Goal: Task Accomplishment & Management: Manage account settings

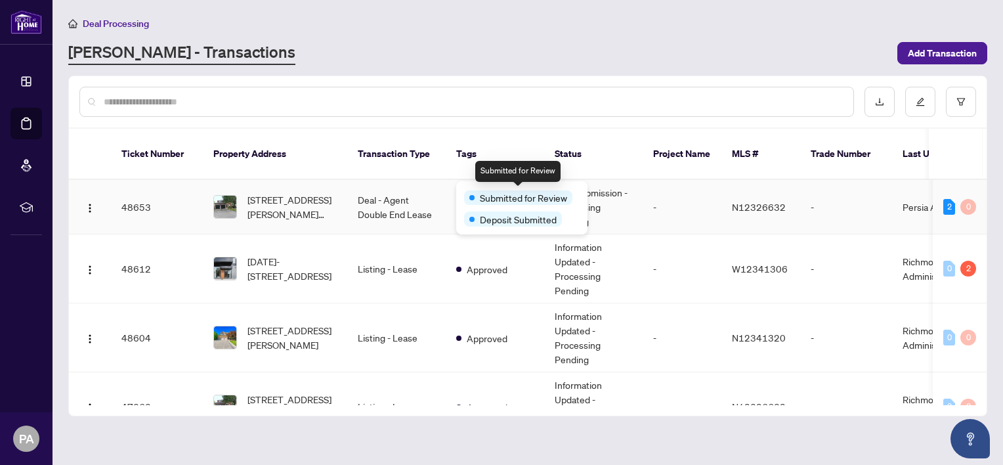
click at [494, 190] on span "Submitted for Review" at bounding box center [523, 197] width 87 height 14
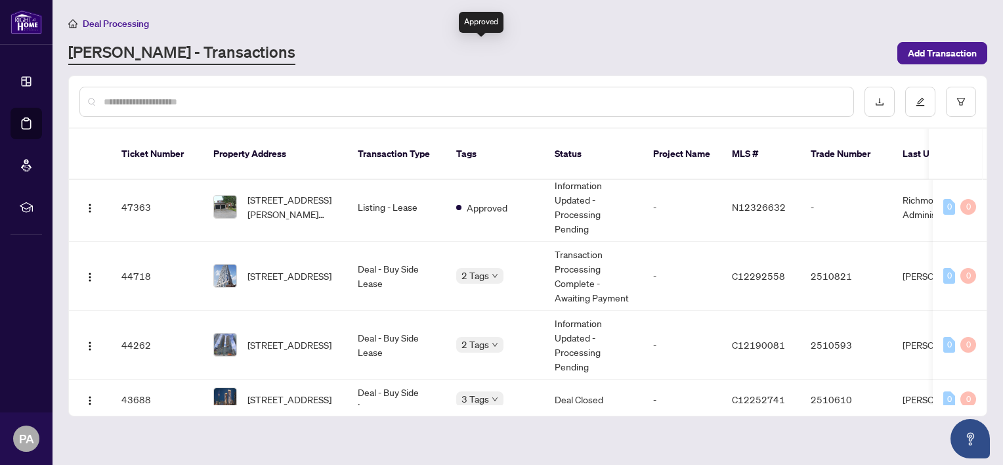
scroll to position [207, 0]
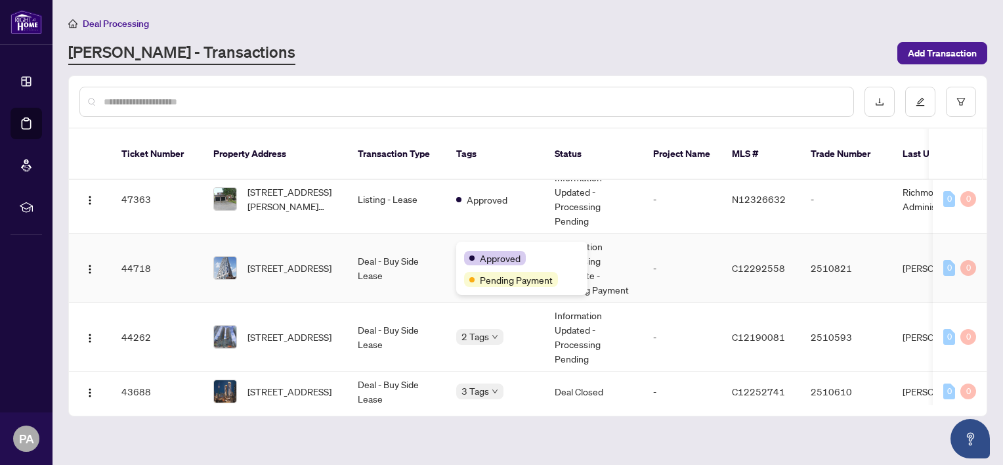
click at [494, 247] on div "Approved Pending Payment" at bounding box center [521, 268] width 131 height 53
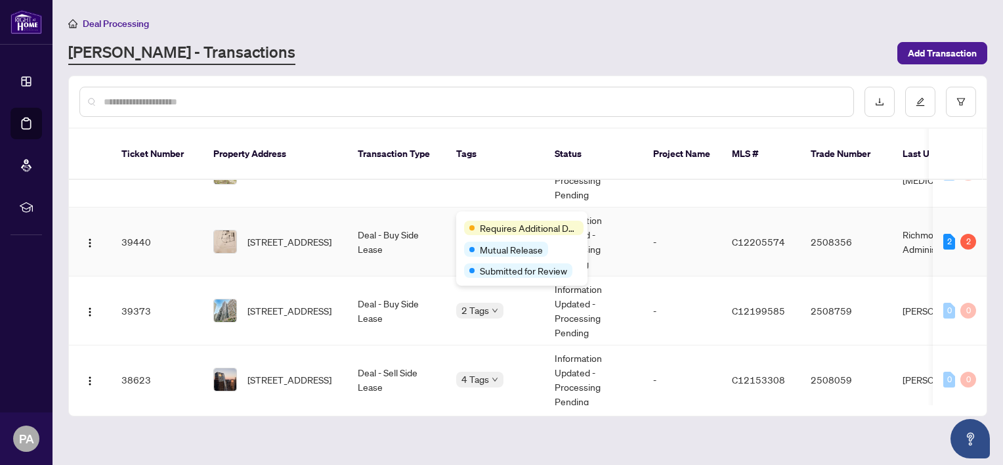
scroll to position [553, 0]
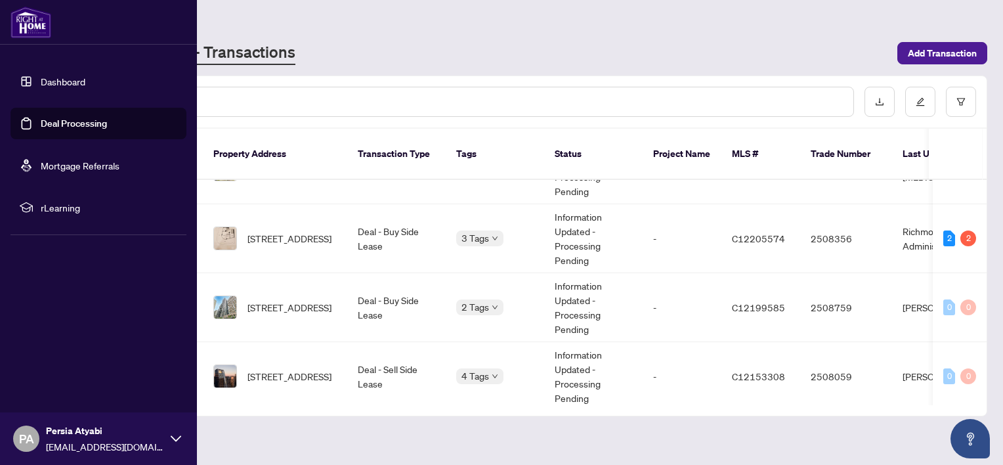
click at [50, 84] on link "Dashboard" at bounding box center [63, 82] width 45 height 12
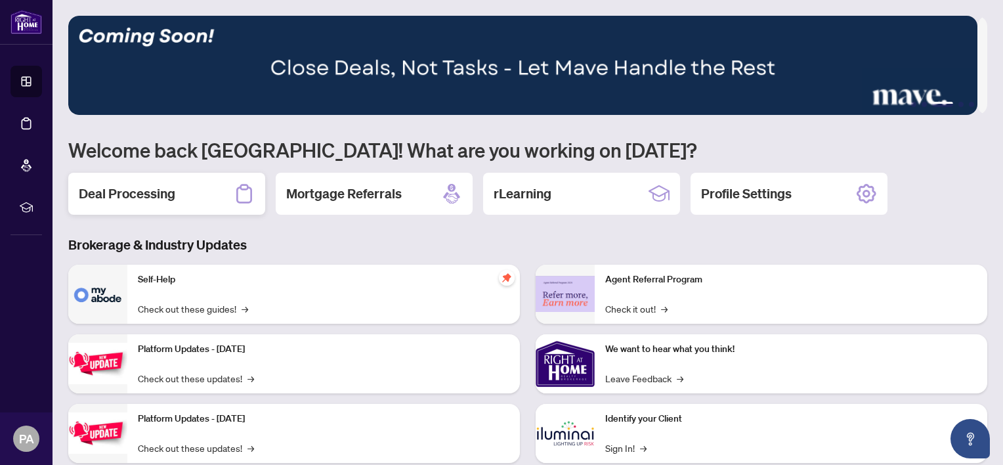
click at [118, 185] on h2 "Deal Processing" at bounding box center [127, 194] width 97 height 18
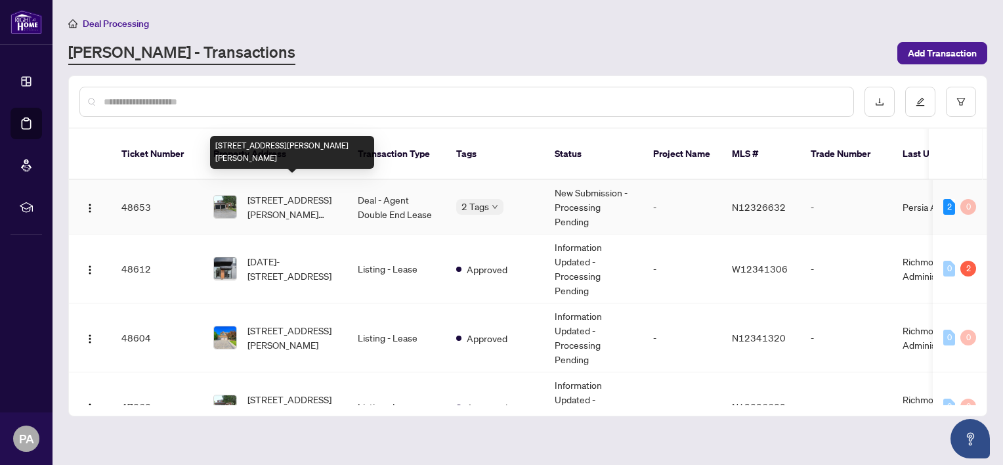
click at [265, 194] on span "[STREET_ADDRESS][PERSON_NAME][PERSON_NAME]" at bounding box center [292, 206] width 89 height 29
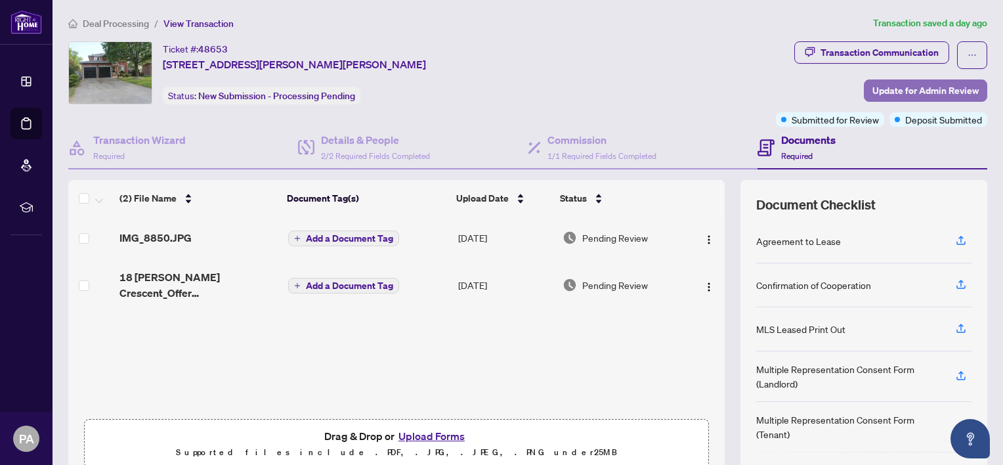
click at [916, 94] on span "Update for Admin Review" at bounding box center [926, 90] width 106 height 21
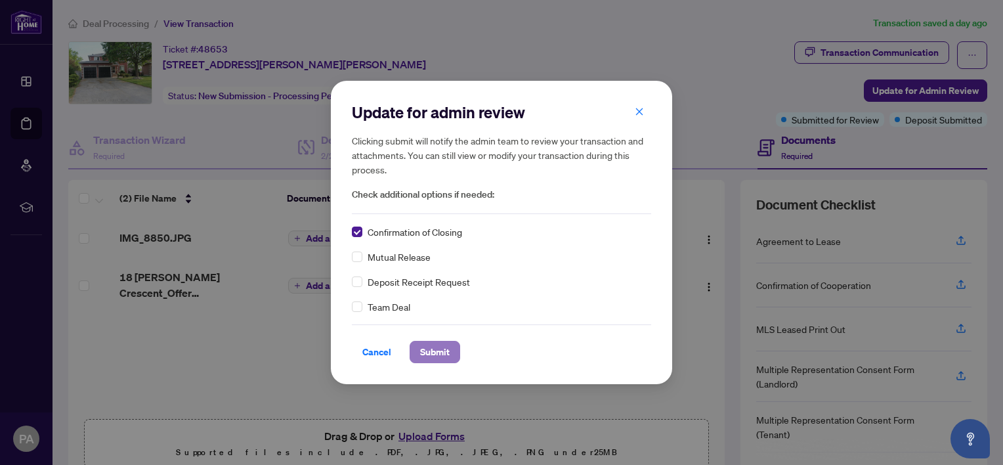
click at [423, 357] on span "Submit" at bounding box center [435, 351] width 30 height 21
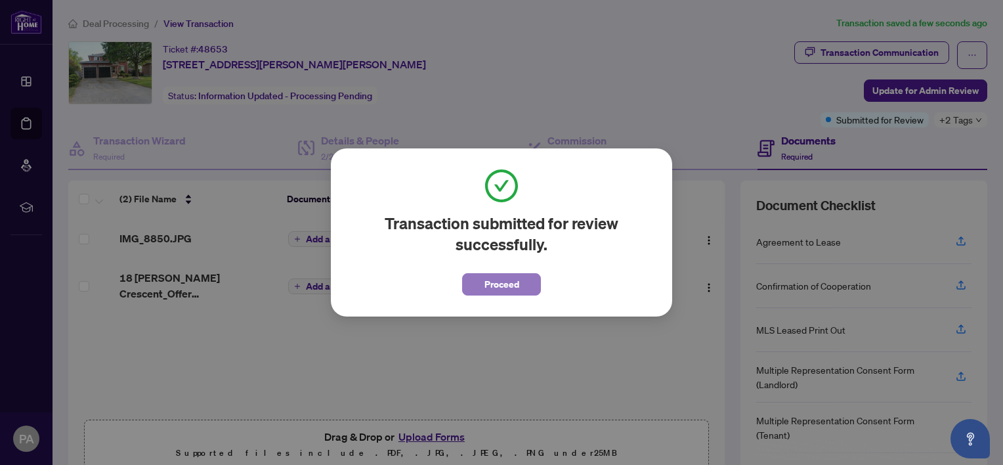
click at [492, 285] on span "Proceed" at bounding box center [502, 284] width 35 height 21
